Goal: Information Seeking & Learning: Learn about a topic

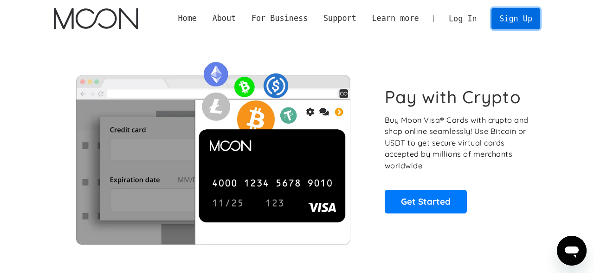
click at [526, 19] on link "Sign Up" at bounding box center [516, 18] width 48 height 21
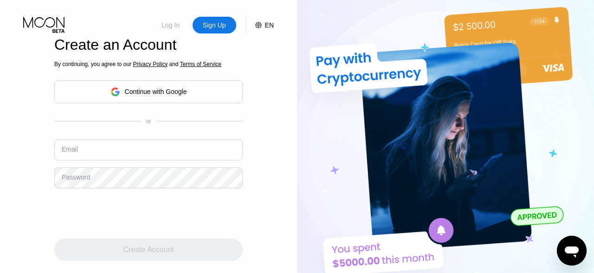
click at [172, 27] on div "Log In" at bounding box center [171, 24] width 20 height 9
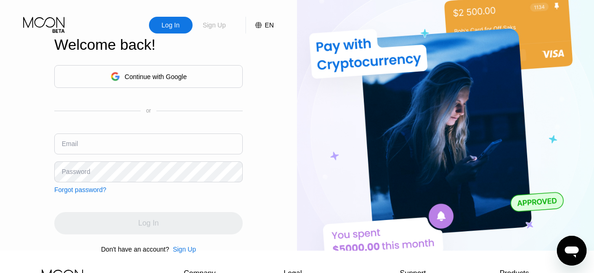
click at [231, 25] on div "Sign Up" at bounding box center [215, 25] width 44 height 17
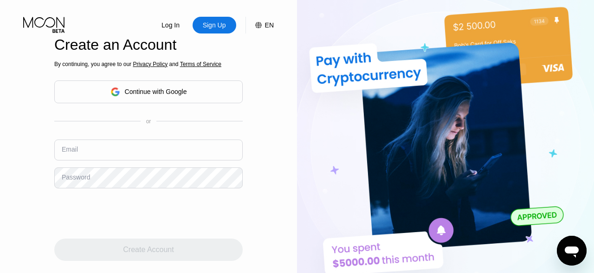
click icon
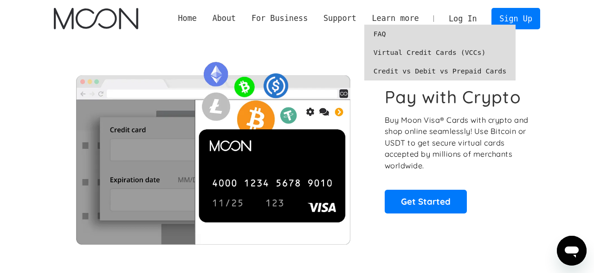
click at [393, 32] on link "FAQ" at bounding box center [440, 34] width 152 height 19
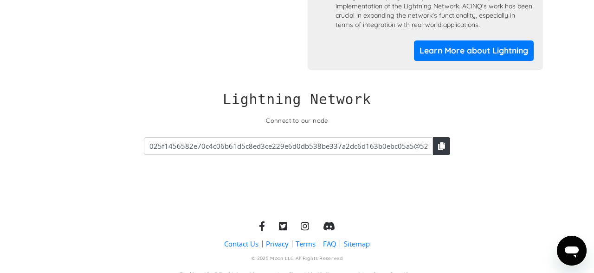
scroll to position [1016, 0]
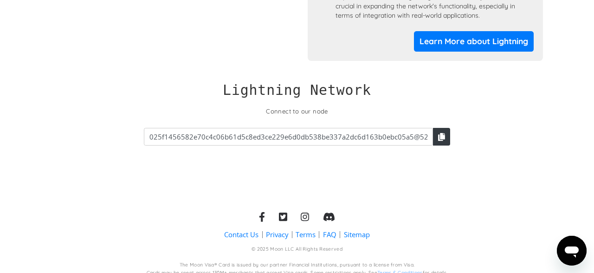
click at [266, 175] on div "Lightning Network Connect to our node The key has been copied to your clipboard…" at bounding box center [297, 126] width 493 height 130
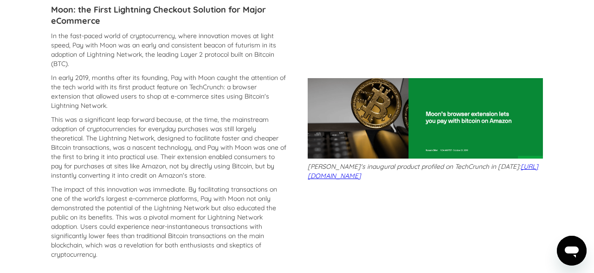
scroll to position [0, 0]
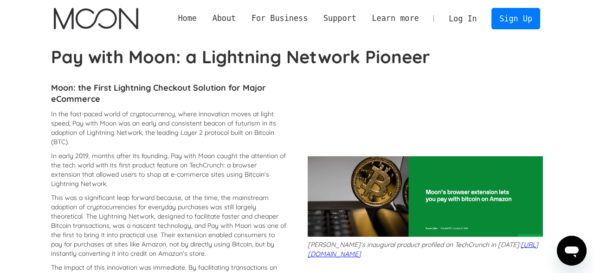
click at [205, 14] on link "Home" at bounding box center [187, 19] width 34 height 12
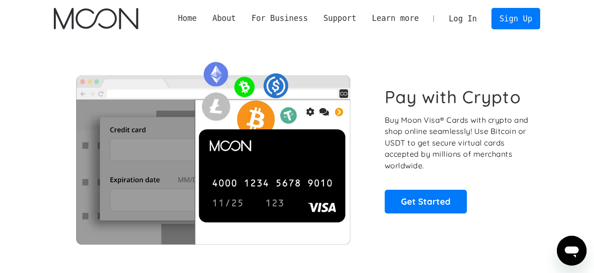
click at [172, 163] on img at bounding box center [213, 149] width 318 height 188
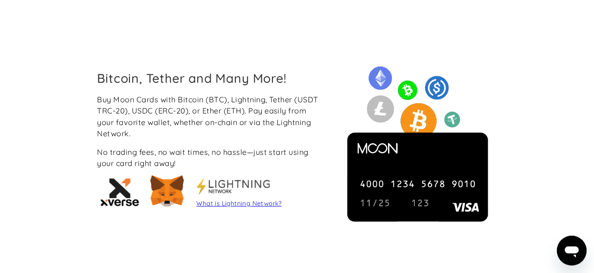
scroll to position [786, 0]
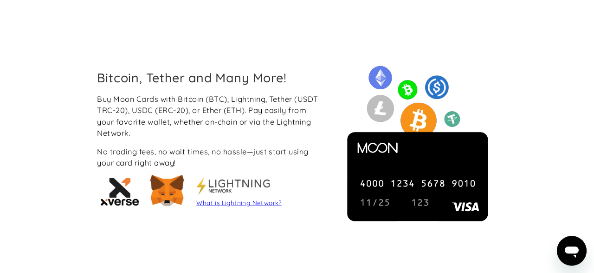
click at [200, 142] on div "Buy Moon Cards with Bitcoin (BTC), Lightning, Tether (USDT TRC-20), USDC (ERC-2…" at bounding box center [210, 152] width 227 height 118
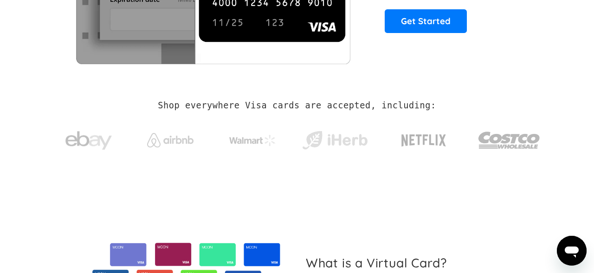
scroll to position [0, 0]
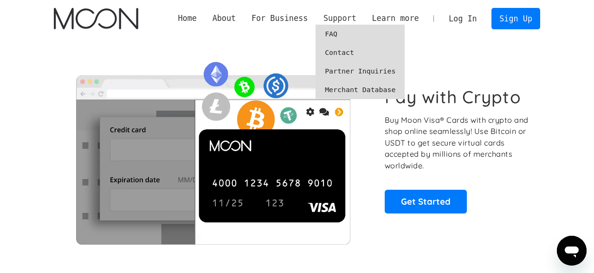
click at [352, 14] on div "Support" at bounding box center [340, 19] width 33 height 12
click at [342, 30] on link "FAQ" at bounding box center [360, 34] width 89 height 19
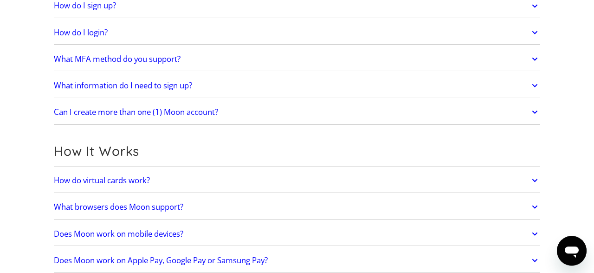
click at [114, 58] on h2 "What MFA method do you support?" at bounding box center [117, 58] width 127 height 9
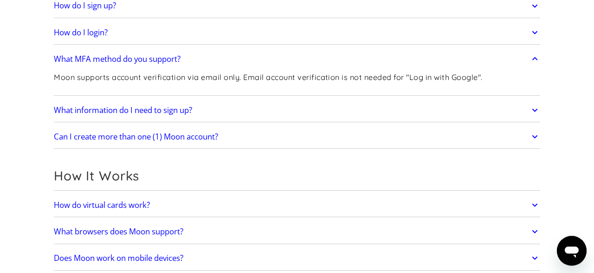
click at [108, 105] on h2 "What information do I need to sign up?" at bounding box center [123, 109] width 138 height 9
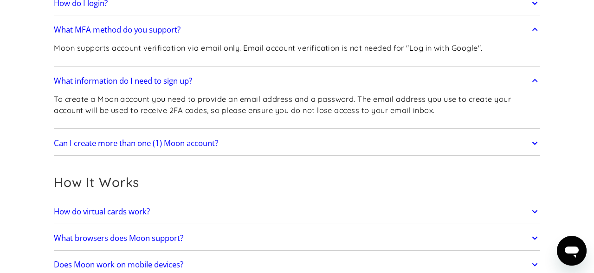
scroll to position [170, 0]
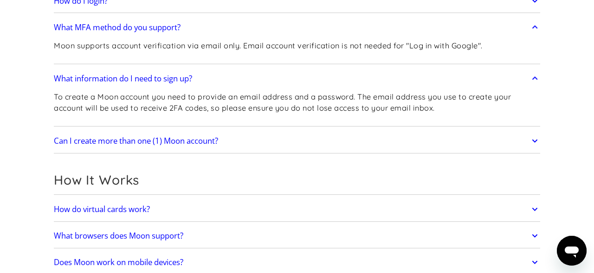
click at [130, 143] on h2 "Can I create more than one (1) Moon account?" at bounding box center [136, 140] width 164 height 9
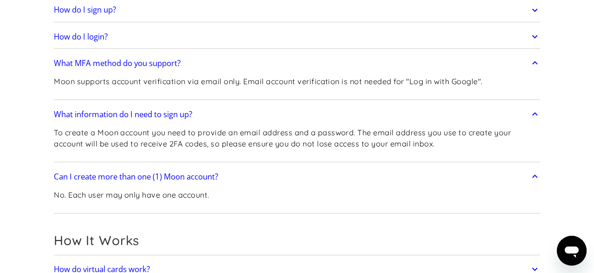
scroll to position [134, 0]
click at [100, 37] on h2 "How do I login?" at bounding box center [81, 36] width 54 height 9
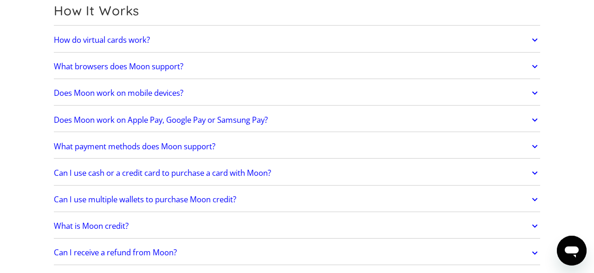
scroll to position [389, 0]
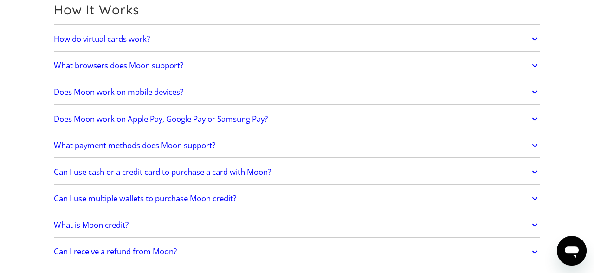
click at [176, 114] on h2 "Does Moon work on Apple Pay, Google Pay or Samsung Pay?" at bounding box center [161, 118] width 214 height 9
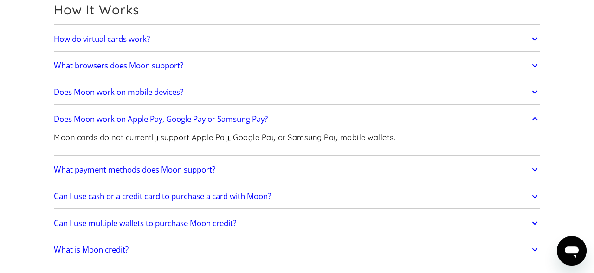
click at [169, 175] on link "What payment methods does Moon support?" at bounding box center [297, 169] width 487 height 19
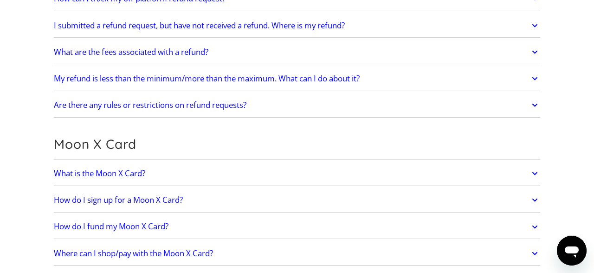
scroll to position [729, 0]
click at [139, 169] on h2 "What is the Moon X Card?" at bounding box center [99, 172] width 91 height 9
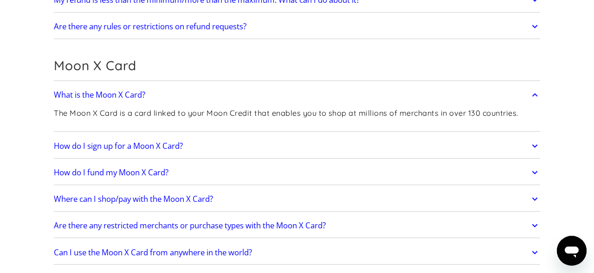
scroll to position [807, 0]
click at [146, 141] on h2 "How do I sign up for a Moon X Card?" at bounding box center [118, 145] width 129 height 9
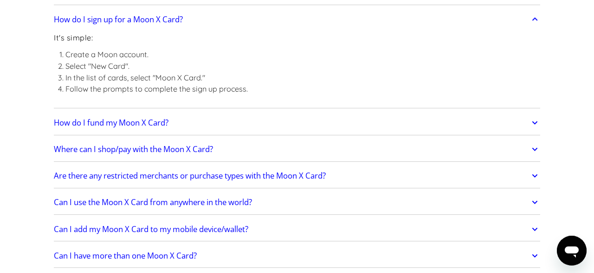
scroll to position [936, 0]
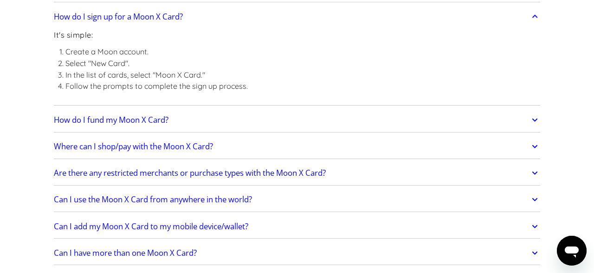
click at [174, 118] on link "How do I fund my Moon X Card?" at bounding box center [297, 119] width 487 height 19
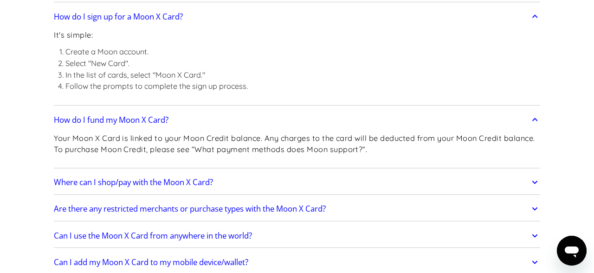
click at [187, 173] on link "Where can I shop/pay with the Moon X Card?" at bounding box center [297, 181] width 487 height 19
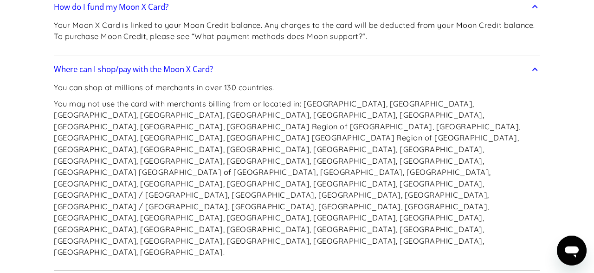
scroll to position [1076, 0]
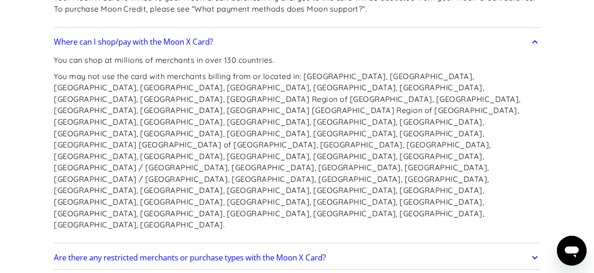
click at [186, 253] on h2 "Are there any restricted merchants or purchase types with the Moon X Card?" at bounding box center [190, 257] width 272 height 9
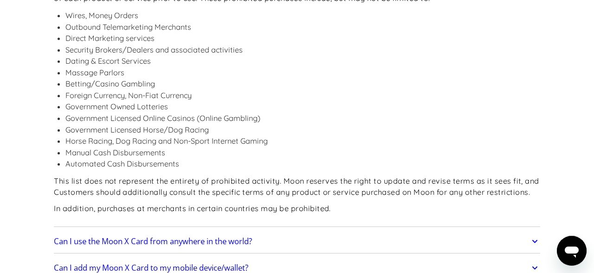
scroll to position [1345, 0]
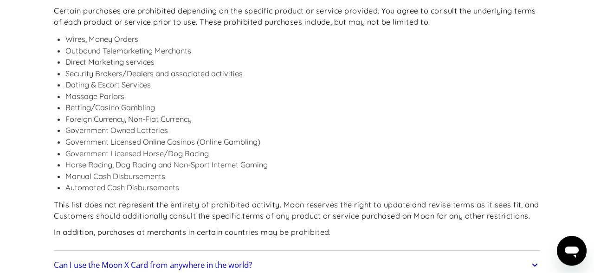
click at [188, 260] on h2 "Can I use the Moon X Card from anywhere in the world?" at bounding box center [153, 264] width 198 height 9
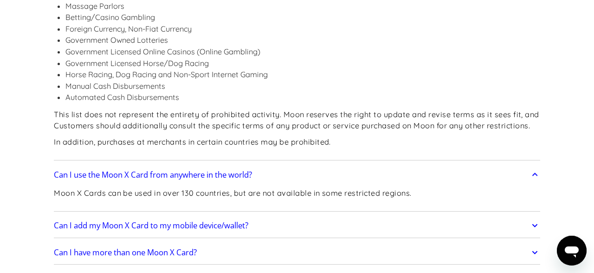
scroll to position [1437, 0]
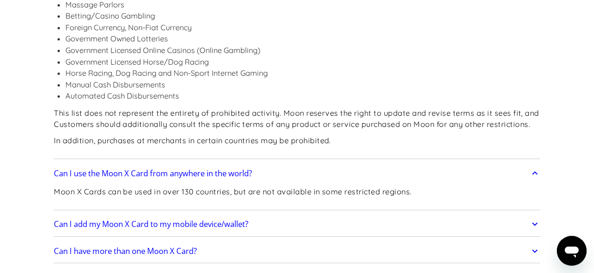
click at [192, 219] on h2 "Can I add my Moon X Card to my mobile device/wallet?" at bounding box center [151, 223] width 195 height 9
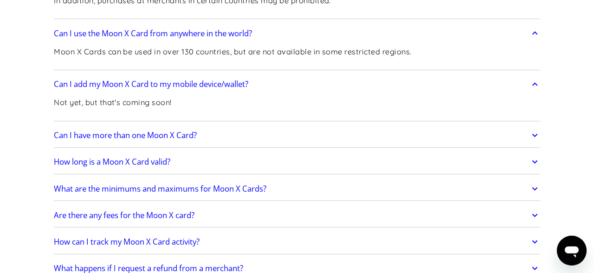
scroll to position [1577, 0]
click at [180, 130] on h2 "Can I have more than one Moon X Card?" at bounding box center [125, 134] width 143 height 9
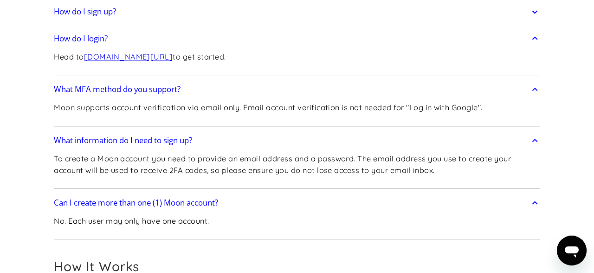
scroll to position [0, 0]
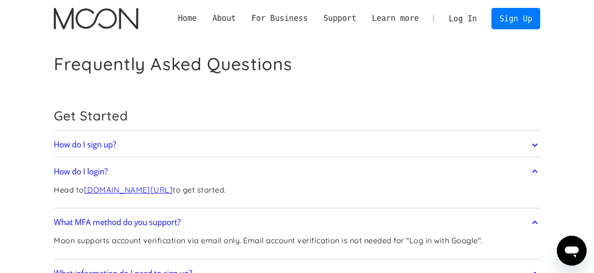
click at [201, 12] on div "Home About About Moon Careers Founder's Letter For Business Business Moon APIs …" at bounding box center [355, 18] width 370 height 21
click at [202, 17] on link "Home" at bounding box center [187, 19] width 34 height 12
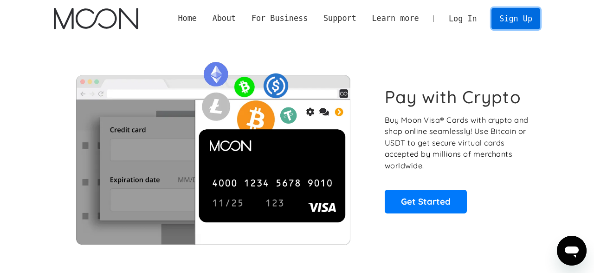
click at [531, 23] on link "Sign Up" at bounding box center [516, 18] width 48 height 21
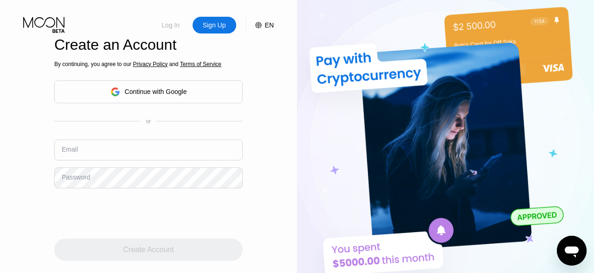
click at [170, 29] on div "Log In" at bounding box center [171, 24] width 20 height 9
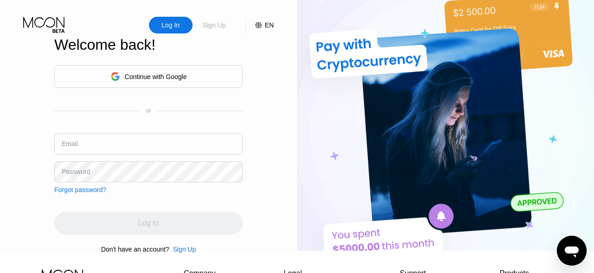
click at [216, 23] on div "Sign Up" at bounding box center [214, 24] width 25 height 9
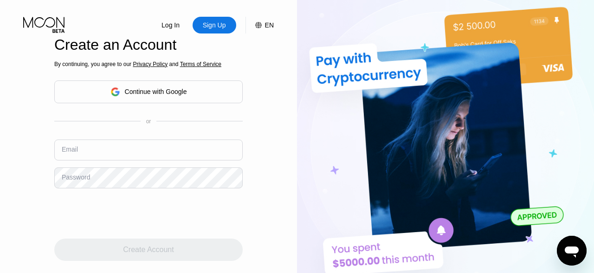
click at [265, 26] on div "EN" at bounding box center [264, 25] width 19 height 17
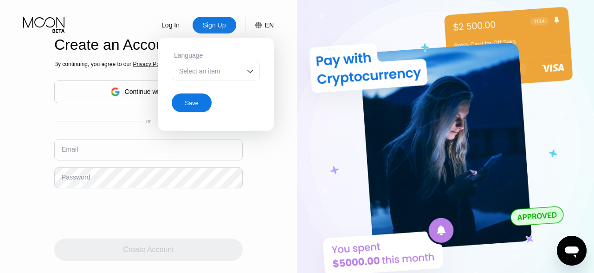
click at [257, 8] on div "Log In Sign Up EN Language Select an item Save" at bounding box center [148, 16] width 297 height 33
click at [253, 71] on img at bounding box center [250, 70] width 9 height 9
click at [295, 50] on div "Log In Sign Up EN Language Select an item Save Create an Account By continuing,…" at bounding box center [148, 139] width 297 height 279
click at [247, 9] on div "Log In Sign Up EN Language Select an item Save" at bounding box center [148, 16] width 297 height 33
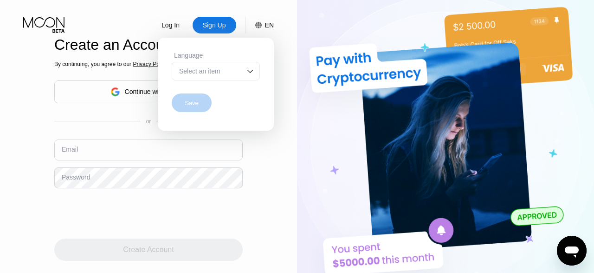
click at [195, 95] on div "Save" at bounding box center [192, 102] width 40 height 19
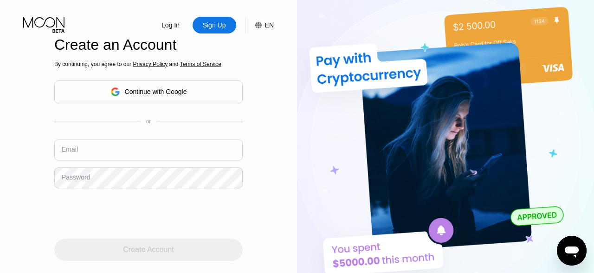
click at [302, 73] on div "Log In Sign Up EN Language Select an item Save Create an Account By continuing,…" at bounding box center [297, 139] width 594 height 279
click at [139, 139] on input "text" at bounding box center [148, 149] width 188 height 21
click at [263, 136] on div "Log In Sign Up EN Language Select an item Save Create an Account By continuing,…" at bounding box center [148, 139] width 297 height 279
click at [208, 139] on input "text" at bounding box center [148, 149] width 188 height 21
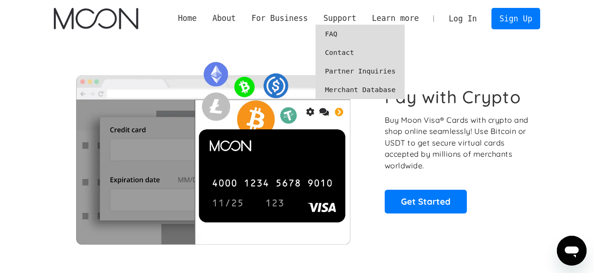
click at [357, 90] on link "Merchant Database" at bounding box center [360, 89] width 89 height 19
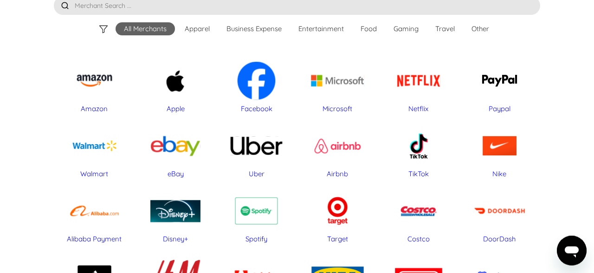
scroll to position [83, 0]
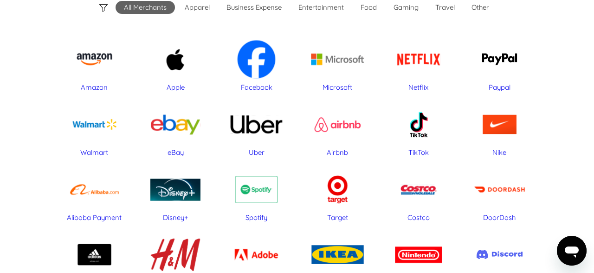
click at [324, 125] on div "Airbnb" at bounding box center [338, 124] width 72 height 46
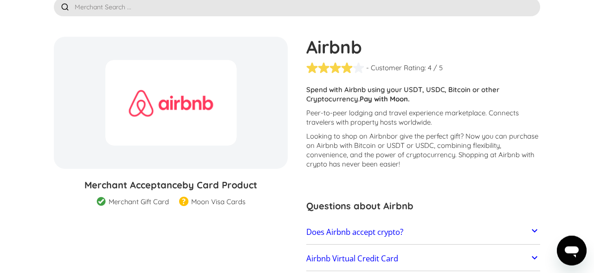
scroll to position [61, 0]
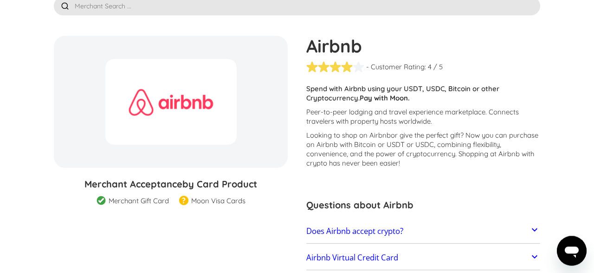
click at [367, 164] on p "Looking to shop on Airbnb or give the perfect gift ? Now you can purchase on Ai…" at bounding box center [423, 148] width 234 height 37
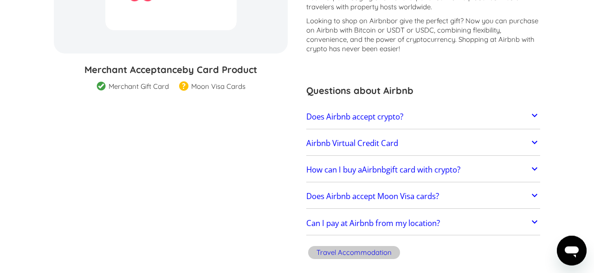
scroll to position [175, 0]
click at [381, 117] on h2 "Does Airbnb accept crypto?" at bounding box center [354, 116] width 97 height 9
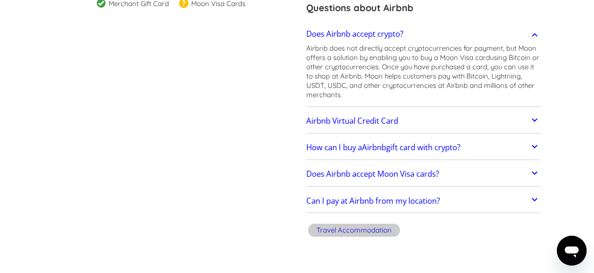
scroll to position [263, 0]
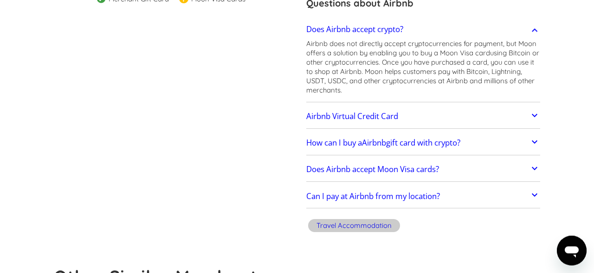
click at [381, 115] on h2 "Airbnb Virtual Credit Card" at bounding box center [352, 115] width 92 height 9
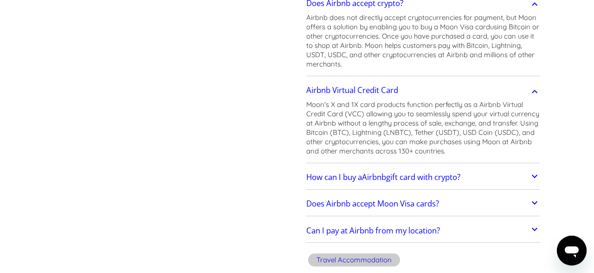
scroll to position [295, 0]
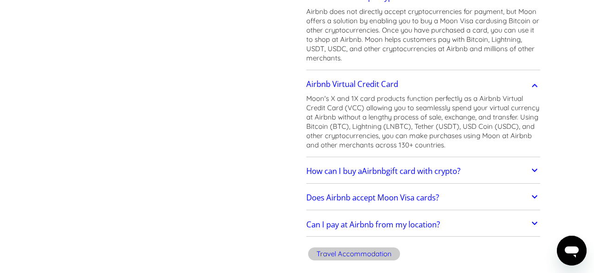
click at [396, 175] on h2 "How can I buy a Airbnb gift card with crypto?" at bounding box center [383, 170] width 154 height 9
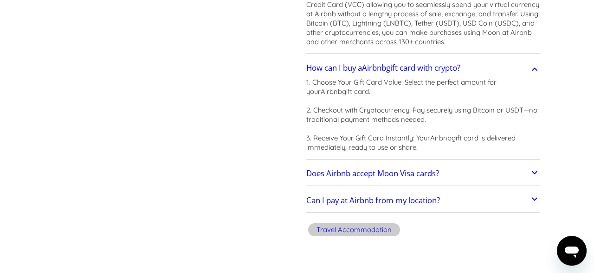
scroll to position [398, 0]
click at [399, 165] on link "Does Airbnb accept Moon Visa cards?" at bounding box center [423, 172] width 234 height 19
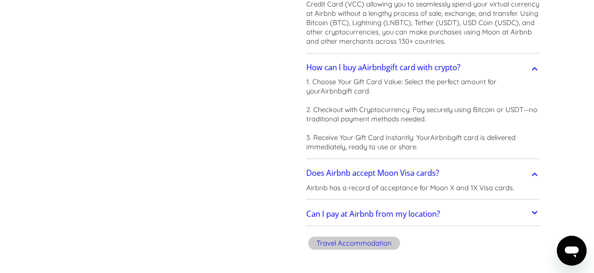
click at [393, 215] on h2 "Can I pay at Airbnb from my location?" at bounding box center [373, 213] width 134 height 9
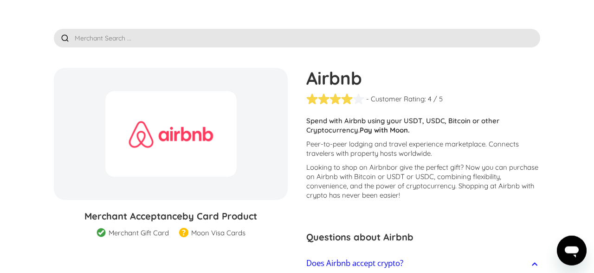
scroll to position [0, 0]
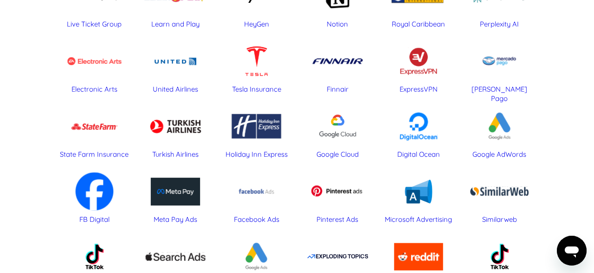
scroll to position [4354, 0]
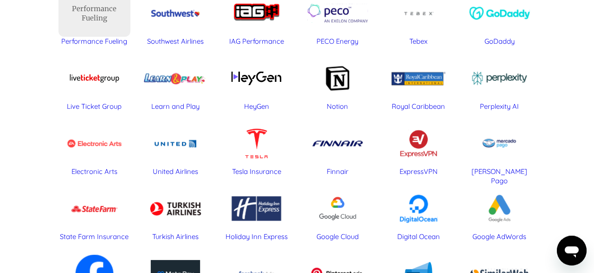
click at [502, 172] on div "[PERSON_NAME] Pago" at bounding box center [500, 176] width 72 height 19
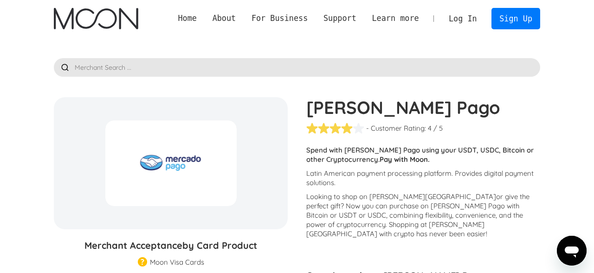
click at [386, 168] on div "Spend with Mercado Pago using your USDT, USDC, Bitcoin or other Cryptocurrency.…" at bounding box center [423, 156] width 234 height 23
click at [340, 212] on p "Looking to shop on Mercado Pago or give the perfect gift ? Now you can purchase…" at bounding box center [423, 215] width 234 height 46
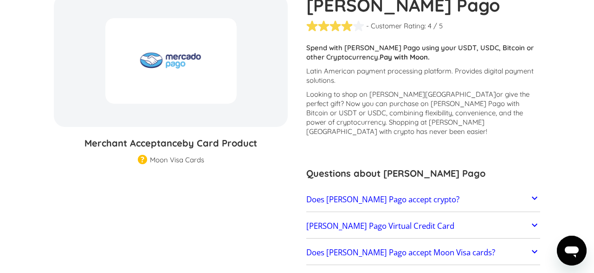
scroll to position [102, 0]
click at [360, 195] on h2 "Does Mercado Pago accept crypto?" at bounding box center [382, 199] width 153 height 9
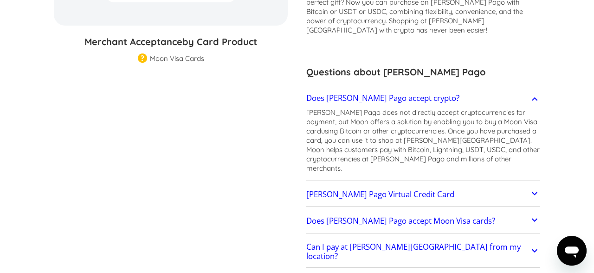
scroll to position [204, 0]
click at [362, 189] on h2 "Mercado Pago Virtual Credit Card" at bounding box center [380, 193] width 148 height 9
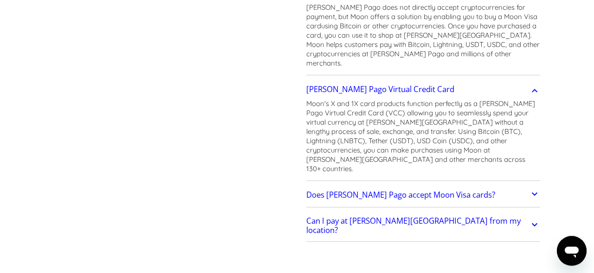
scroll to position [309, 0]
click at [352, 189] on h2 "Does Mercado Pago accept Moon Visa cards?" at bounding box center [400, 193] width 189 height 9
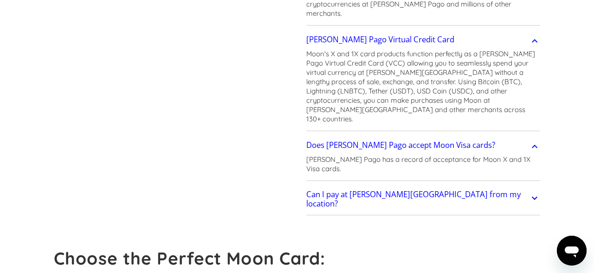
scroll to position [359, 0]
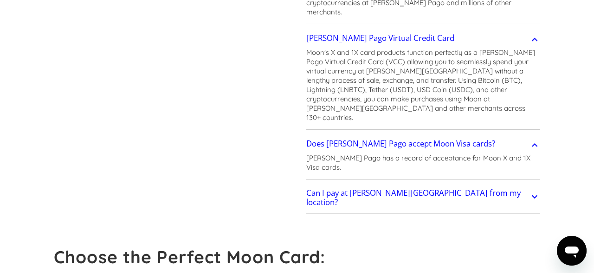
click at [352, 184] on link "Can I pay at Mercado Pago from my location?" at bounding box center [423, 197] width 234 height 27
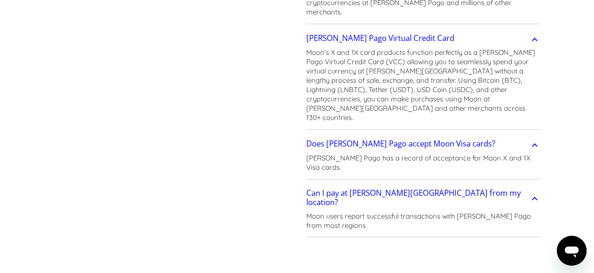
click at [358, 211] on p "Moon users report successful transactions with Mercado Pago from most regions." at bounding box center [423, 220] width 234 height 19
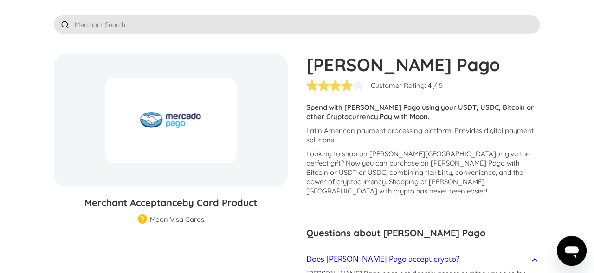
scroll to position [0, 0]
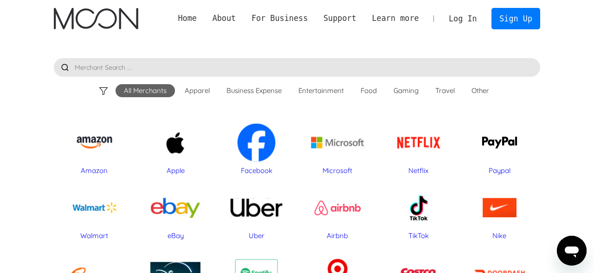
click at [242, 88] on div "Business Expense" at bounding box center [254, 90] width 55 height 9
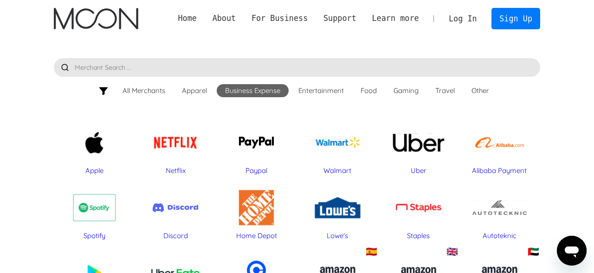
click at [267, 146] on div "Paypal" at bounding box center [257, 142] width 72 height 46
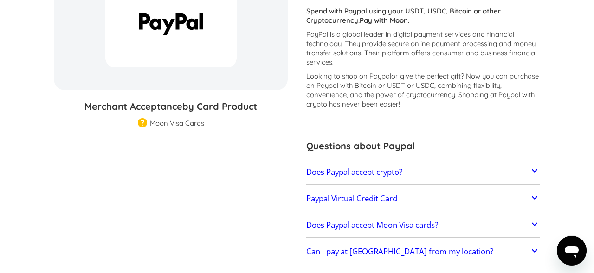
scroll to position [140, 0]
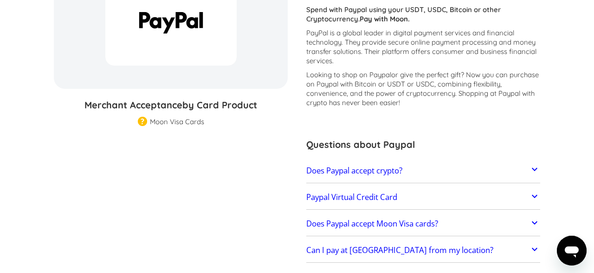
click at [375, 172] on h2 "Does Paypal accept crypto?" at bounding box center [354, 170] width 96 height 9
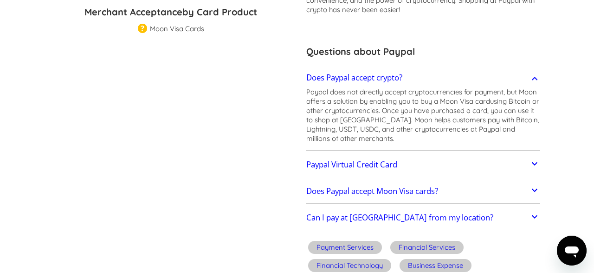
scroll to position [237, 0]
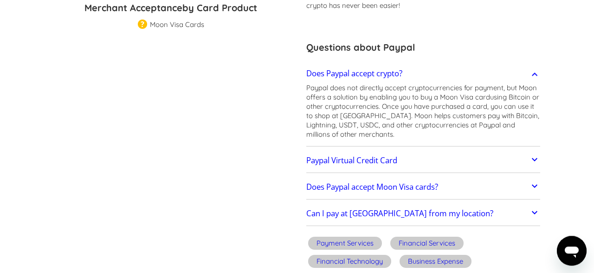
click at [374, 187] on h2 "Does Paypal accept Moon Visa cards?" at bounding box center [372, 186] width 132 height 9
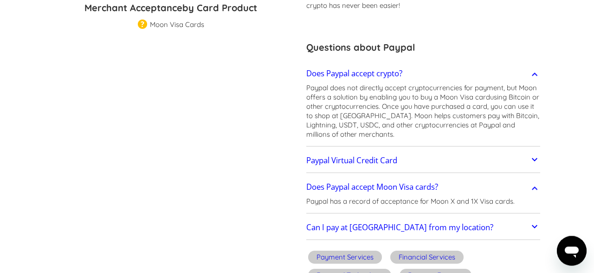
click at [366, 227] on h2 "Can I pay at Paypal from my location?" at bounding box center [399, 226] width 187 height 9
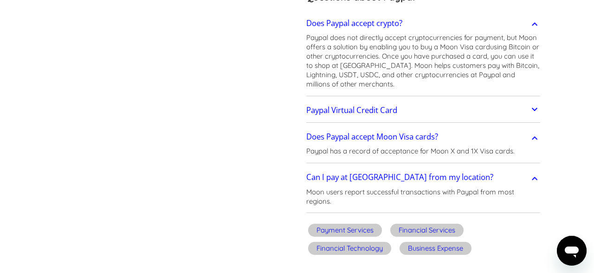
scroll to position [288, 0]
click at [364, 116] on link "Paypal Virtual Credit Card" at bounding box center [423, 109] width 234 height 19
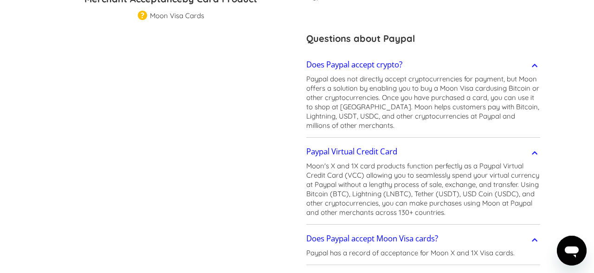
scroll to position [246, 0]
click at [349, 211] on p "Moon's X and 1X card products function perfectly as a Paypal Virtual Credit Car…" at bounding box center [423, 190] width 234 height 56
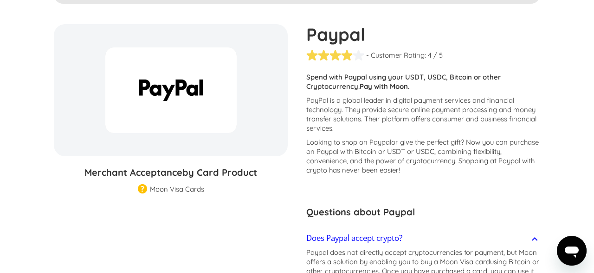
scroll to position [0, 0]
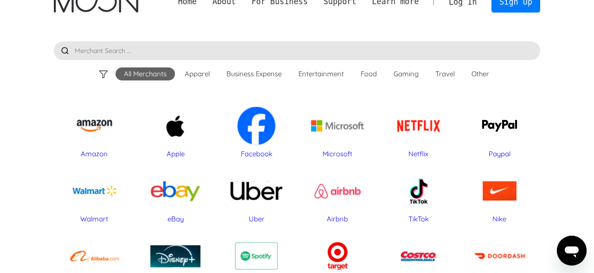
scroll to position [19, 0]
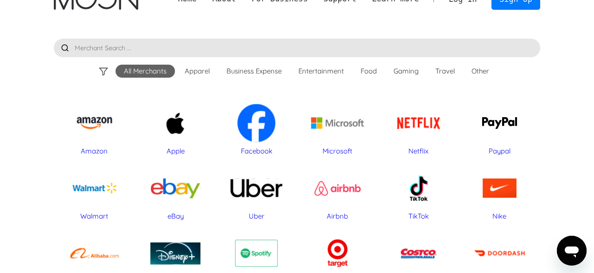
click at [242, 77] on div "Business Expense" at bounding box center [254, 71] width 72 height 13
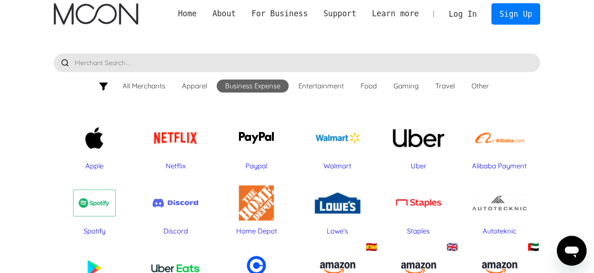
scroll to position [0, 0]
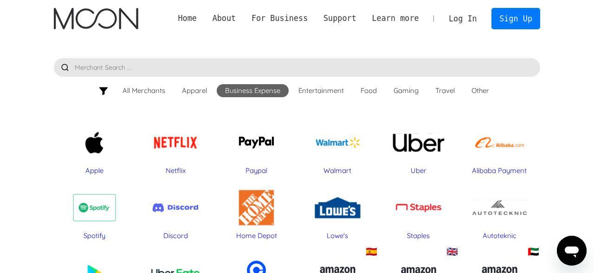
click at [425, 155] on div "Uber" at bounding box center [419, 142] width 72 height 46
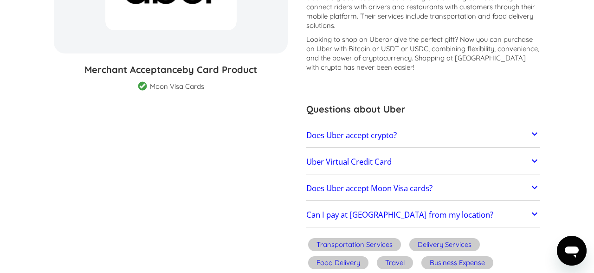
scroll to position [176, 0]
click at [362, 188] on h2 "Does Uber accept Moon Visa cards?" at bounding box center [369, 187] width 126 height 9
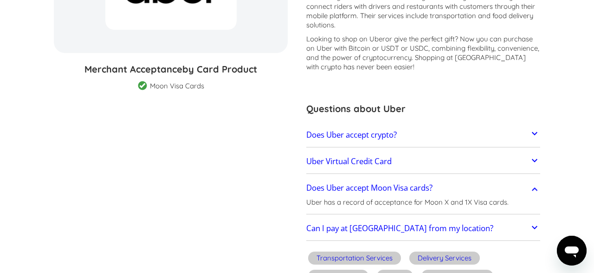
click at [342, 235] on link "Can I pay at [GEOGRAPHIC_DATA] from my location?" at bounding box center [423, 228] width 234 height 19
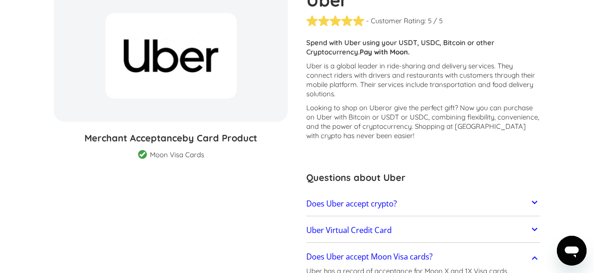
scroll to position [0, 0]
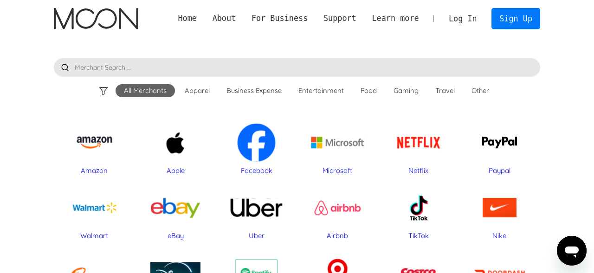
click at [453, 91] on div "Travel" at bounding box center [444, 90] width 19 height 9
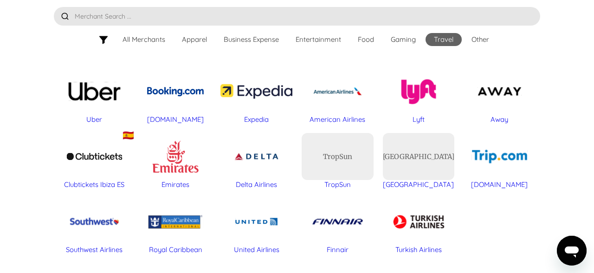
scroll to position [9, 0]
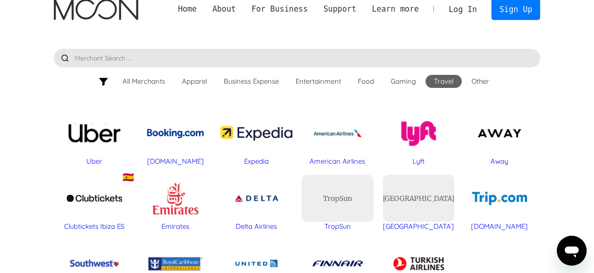
click at [370, 78] on div "Food" at bounding box center [366, 81] width 16 height 9
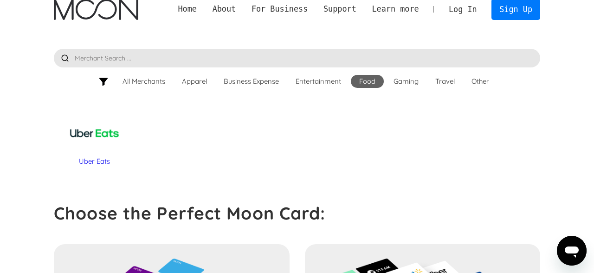
click at [315, 77] on div "Entertainment" at bounding box center [318, 81] width 45 height 9
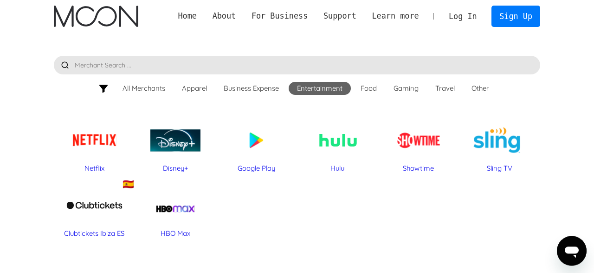
scroll to position [0, 0]
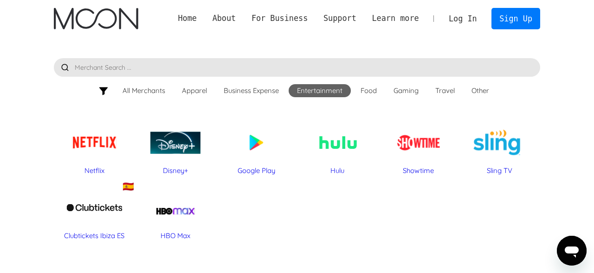
click at [263, 84] on div "Business Expense" at bounding box center [251, 90] width 72 height 13
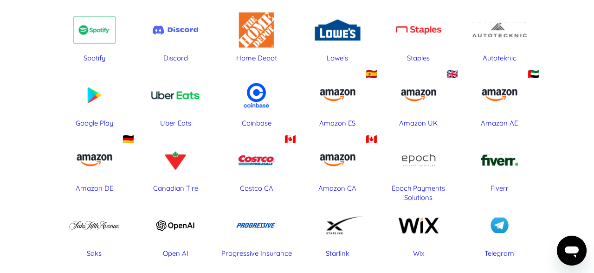
scroll to position [189, 0]
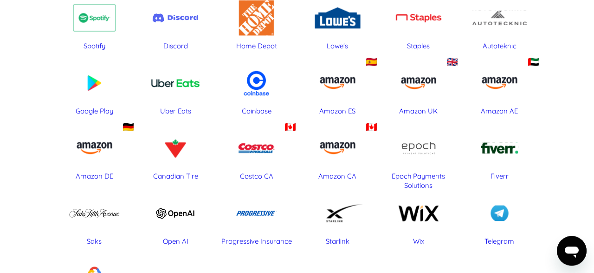
click at [267, 93] on div "Coinbase" at bounding box center [257, 82] width 72 height 46
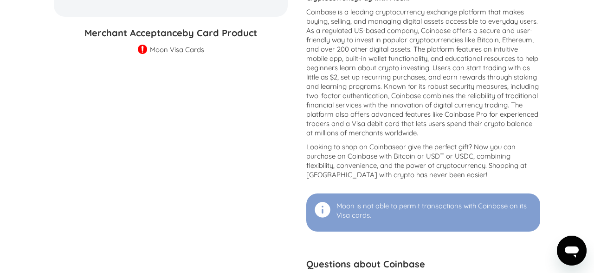
scroll to position [214, 0]
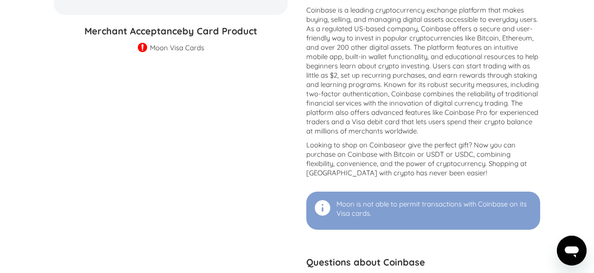
click at [382, 209] on p "Moon is not able to permit transactions with Coinbase on its Visa cards." at bounding box center [434, 208] width 195 height 19
click at [331, 210] on div at bounding box center [322, 207] width 19 height 19
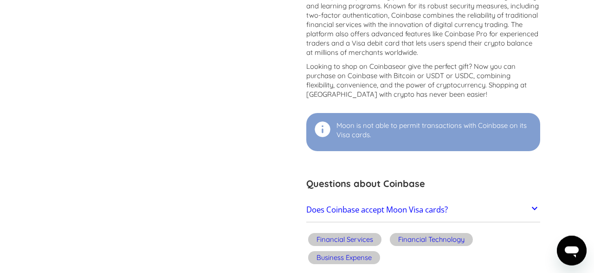
scroll to position [299, 0]
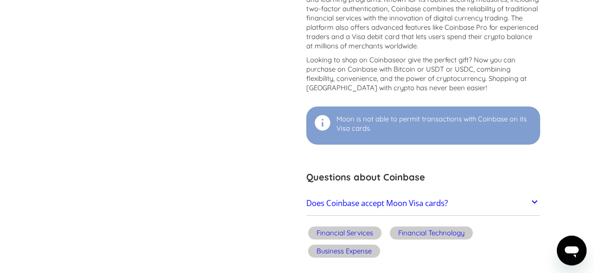
click at [384, 201] on h2 "Does Coinbase accept Moon Visa cards?" at bounding box center [377, 202] width 142 height 9
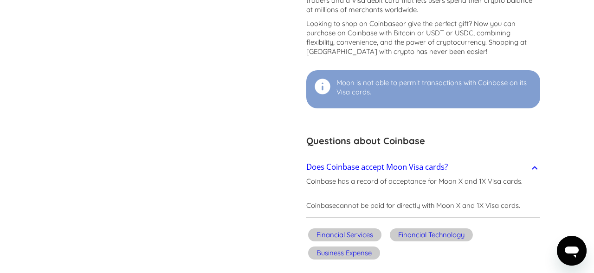
scroll to position [335, 0]
click at [360, 205] on p "Coinbase cannot be paid for directly with Moon X and 1X Visa cards." at bounding box center [413, 205] width 214 height 9
click at [348, 235] on div "Financial Services" at bounding box center [345, 234] width 57 height 9
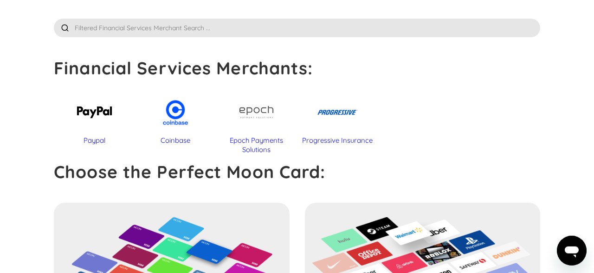
scroll to position [51, 0]
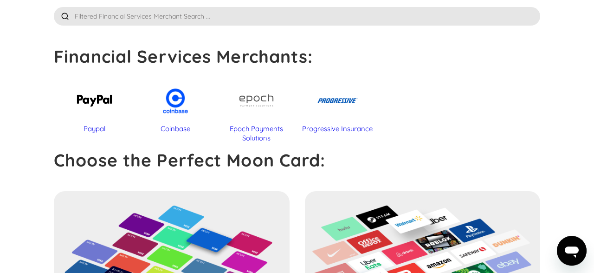
click at [256, 128] on div "Epoch Payments Solutions" at bounding box center [257, 133] width 72 height 19
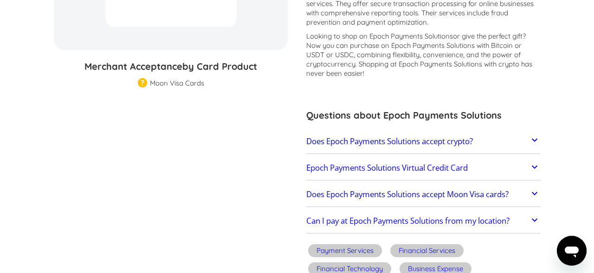
scroll to position [184, 0]
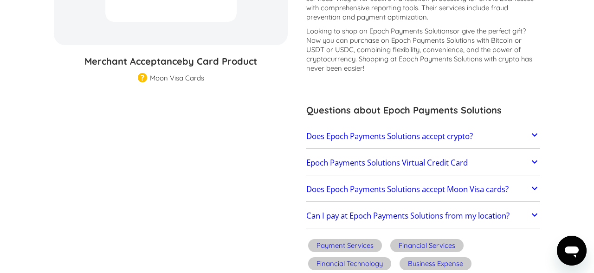
click at [366, 186] on h2 "Does Epoch Payments Solutions accept Moon Visa cards?" at bounding box center [407, 188] width 202 height 9
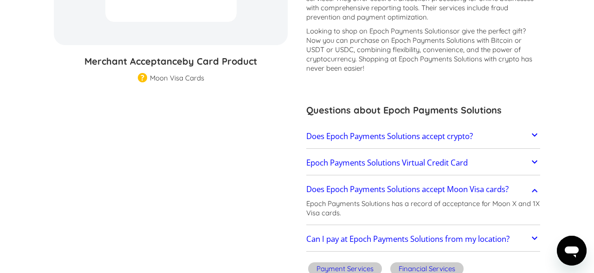
click at [369, 234] on h2 "Can I pay at Epoch Payments Solutions from my location?" at bounding box center [407, 238] width 203 height 9
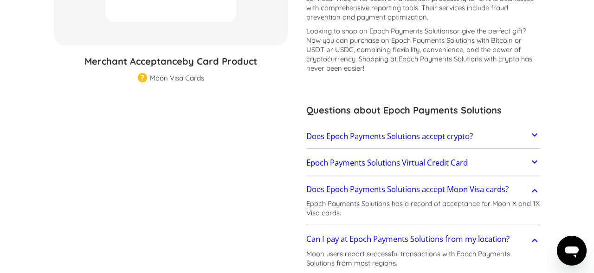
click at [364, 160] on h2 "Epoch Payments Solutions Virtual Credit Card" at bounding box center [387, 162] width 162 height 9
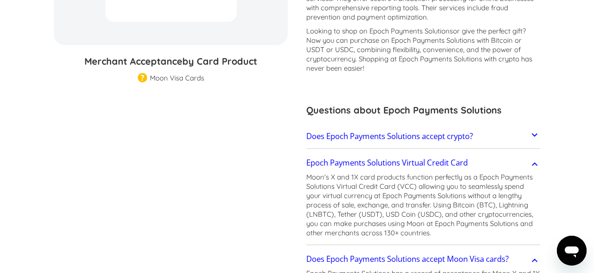
click at [365, 144] on link "Does Epoch Payments Solutions accept crypto?" at bounding box center [423, 135] width 234 height 19
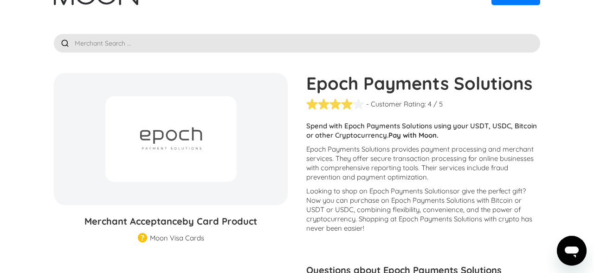
scroll to position [0, 0]
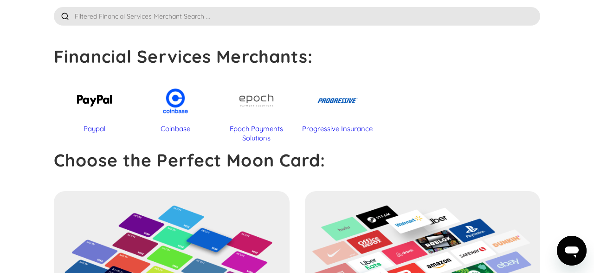
click at [323, 127] on div "Progressive Insurance" at bounding box center [338, 128] width 72 height 9
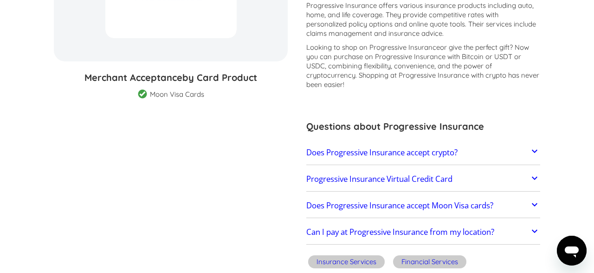
scroll to position [168, 0]
click at [379, 205] on h2 "Does Progressive Insurance accept Moon Visa cards?" at bounding box center [399, 204] width 187 height 9
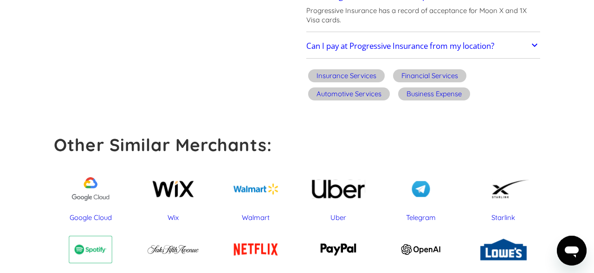
scroll to position [373, 0]
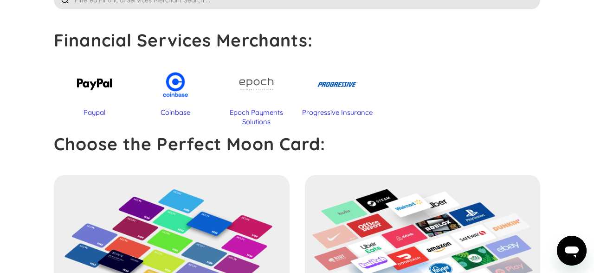
scroll to position [66, 0]
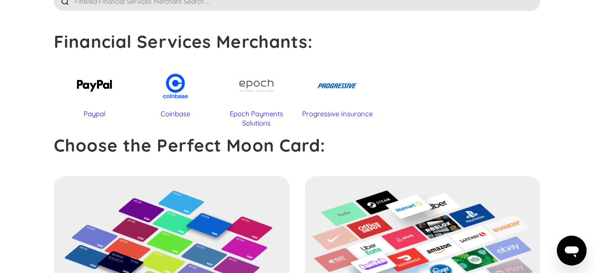
click at [281, 104] on div at bounding box center [257, 85] width 72 height 46
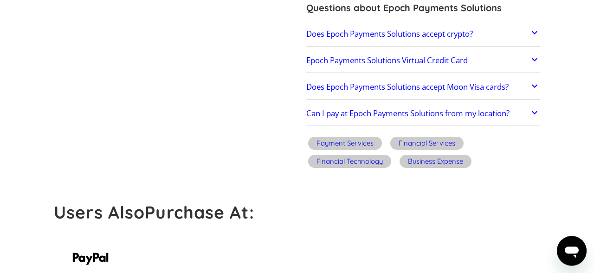
scroll to position [276, 0]
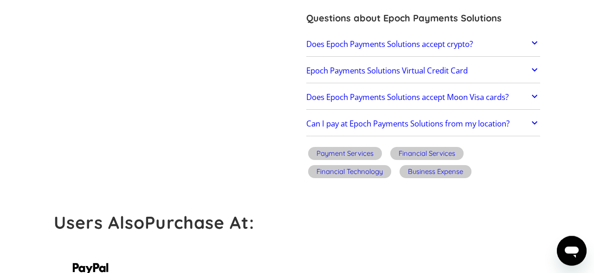
click at [351, 153] on div "Payment Services" at bounding box center [345, 153] width 57 height 9
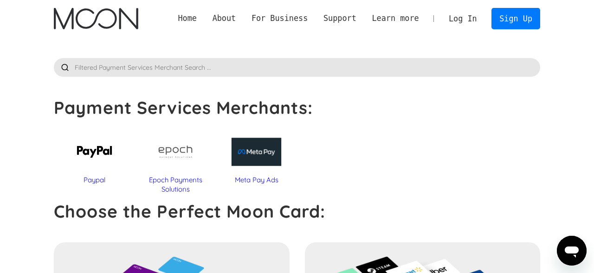
click at [183, 182] on div "Epoch Payments Solutions" at bounding box center [176, 184] width 72 height 19
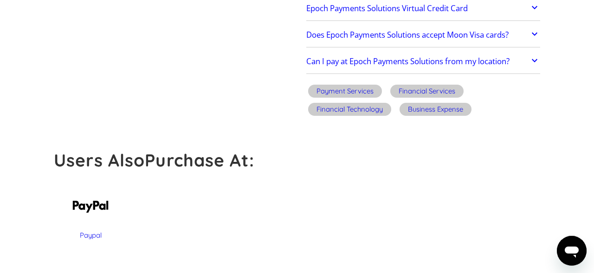
scroll to position [341, 0]
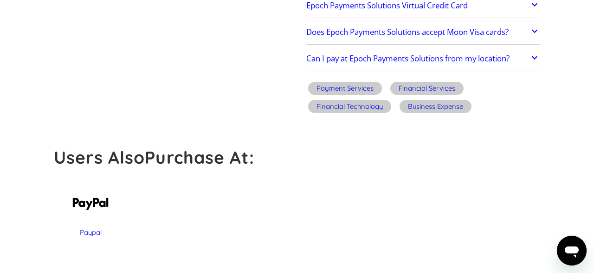
click at [379, 108] on div "Financial Technology" at bounding box center [350, 106] width 66 height 9
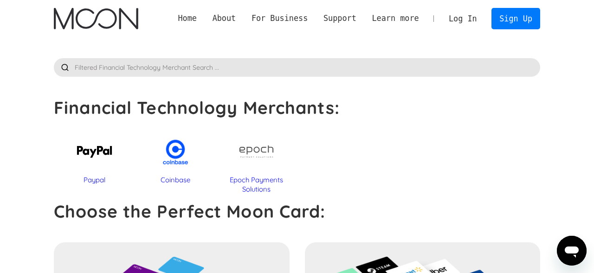
scroll to position [15, 0]
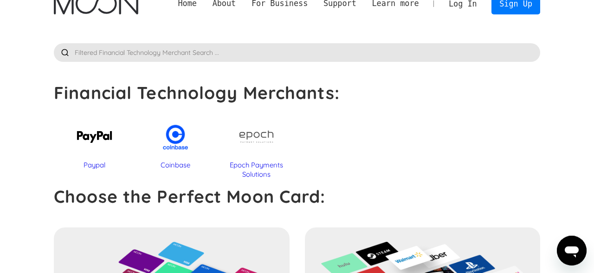
click at [101, 166] on div "Paypal" at bounding box center [94, 164] width 72 height 9
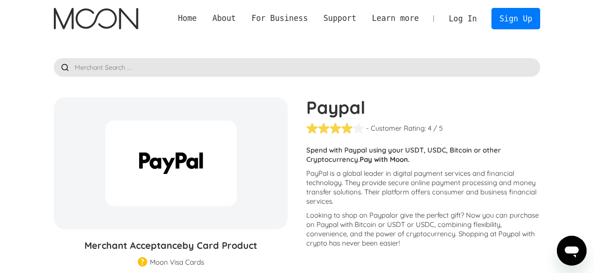
click at [101, 21] on img "home" at bounding box center [96, 18] width 84 height 21
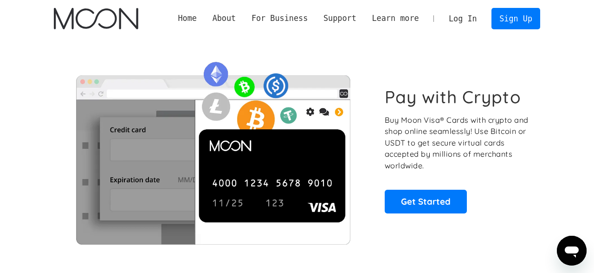
click at [469, 18] on link "Log In" at bounding box center [463, 18] width 44 height 20
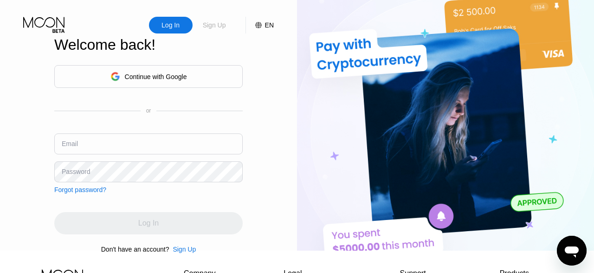
click at [217, 29] on div "Sign Up" at bounding box center [214, 24] width 25 height 9
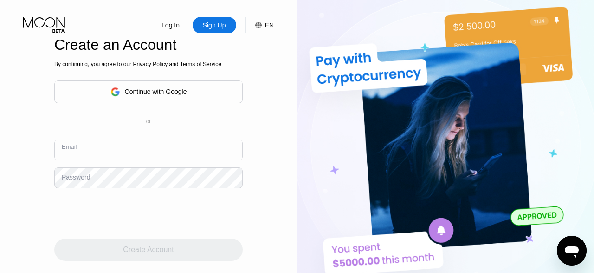
click at [126, 142] on input "text" at bounding box center [148, 149] width 188 height 21
